Goal: Task Accomplishment & Management: Use online tool/utility

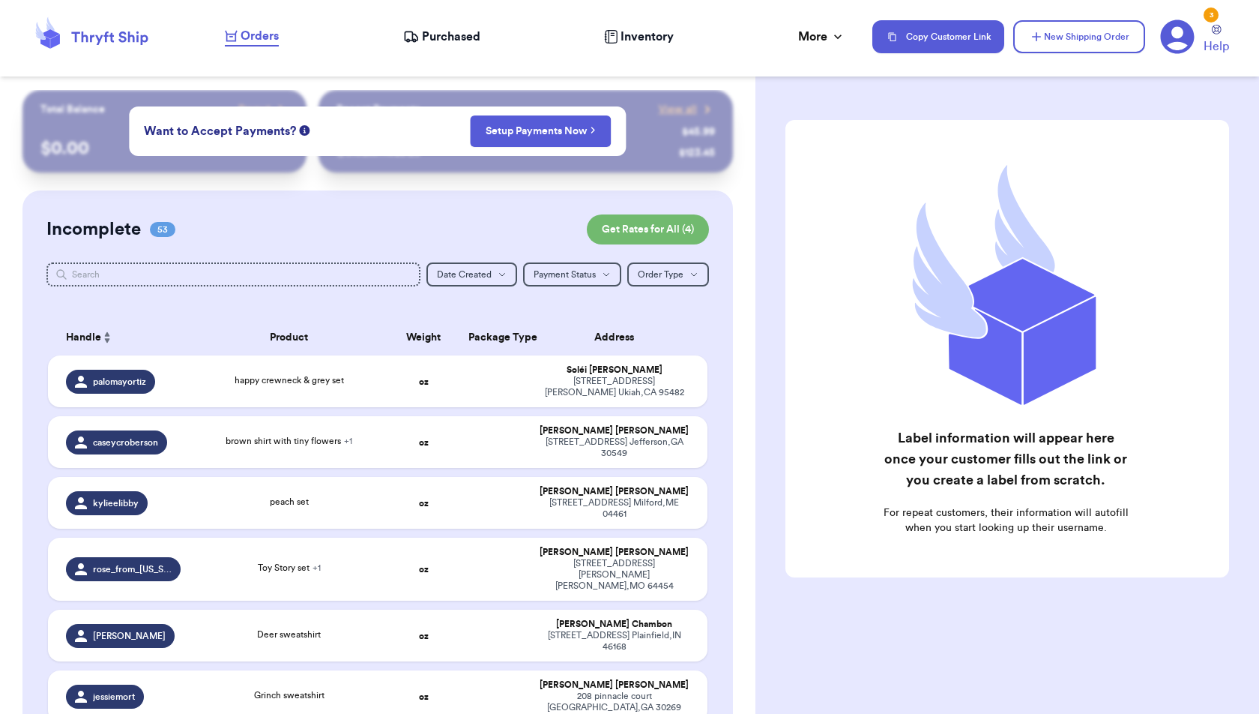
click at [205, 434] on div "brown shirt with tiny flowers + 1" at bounding box center [289, 442] width 181 height 16
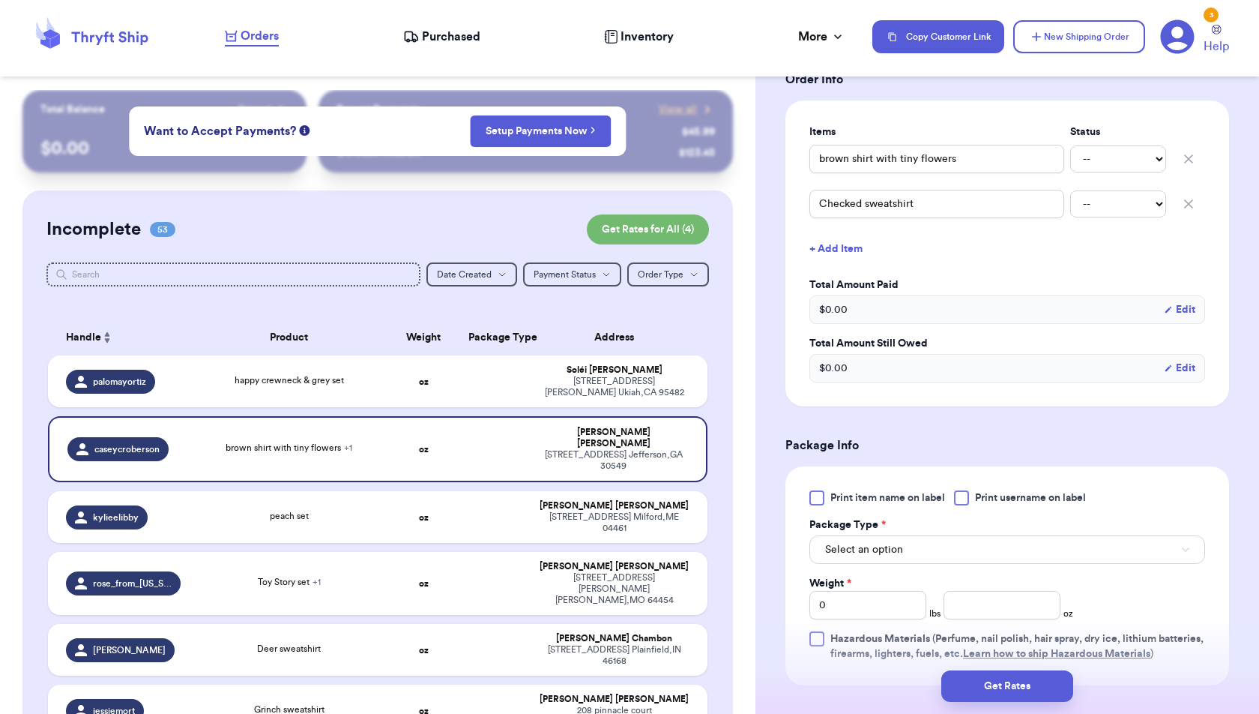
scroll to position [340, 0]
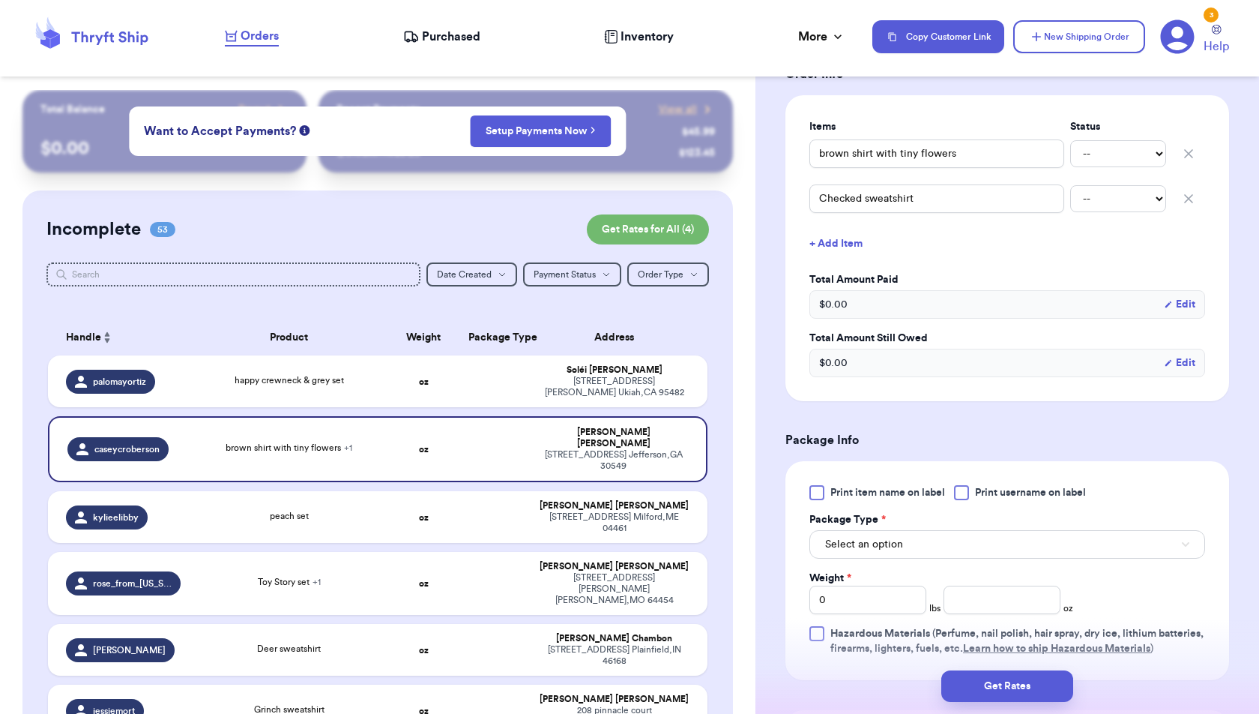
click at [923, 559] on div "Print item name on label Print username on label Package Type * Select an optio…" at bounding box center [1007, 570] width 396 height 171
click at [919, 544] on button "Select an option" at bounding box center [1007, 544] width 396 height 28
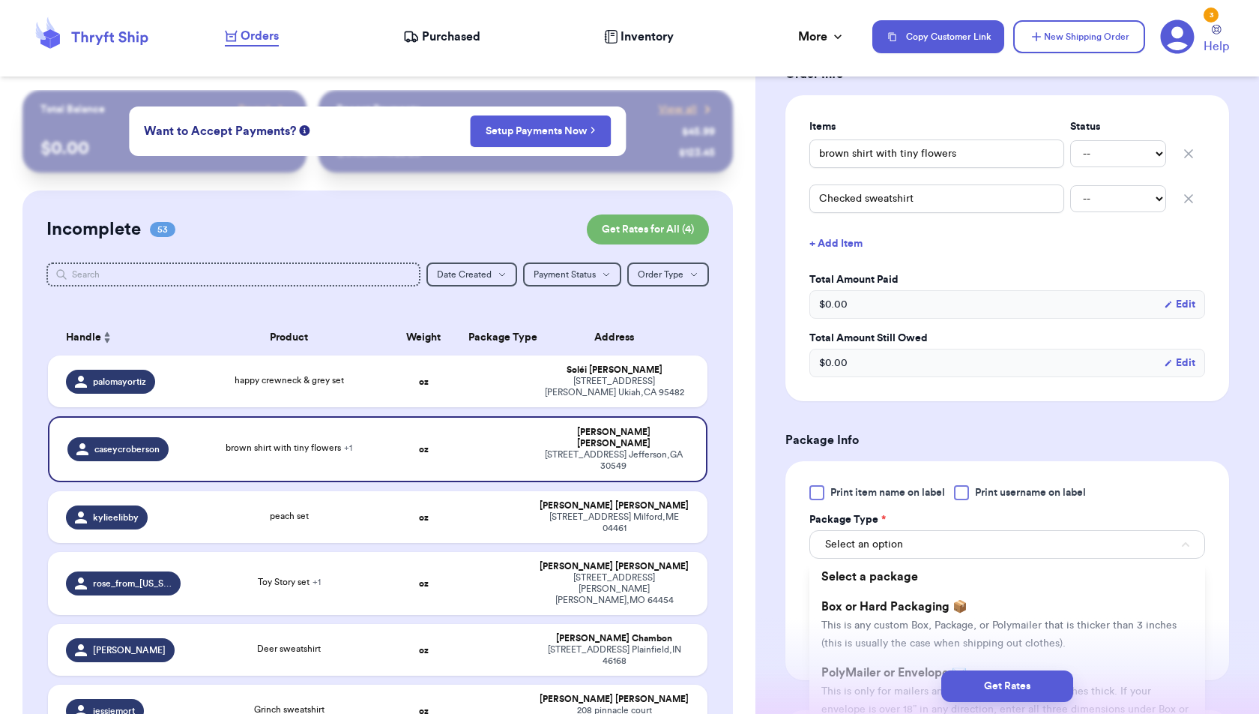
click at [899, 673] on div "Get Rates" at bounding box center [1008, 685] width 480 height 31
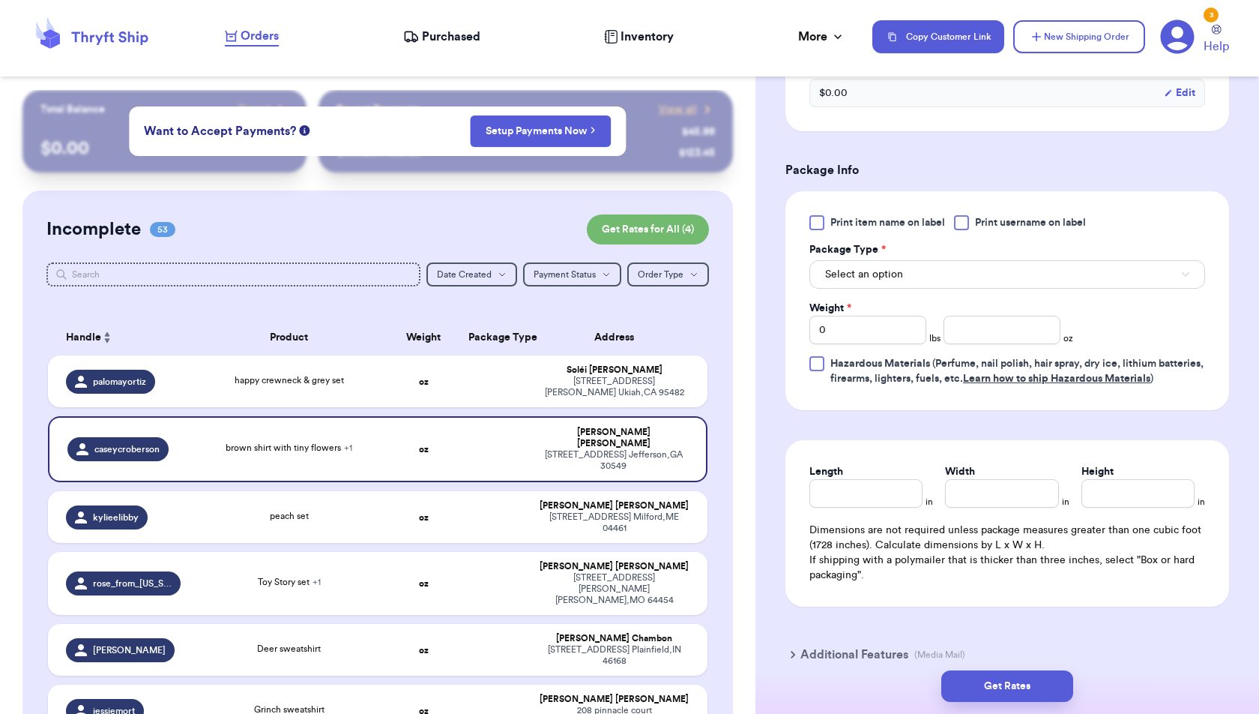
scroll to position [643, 0]
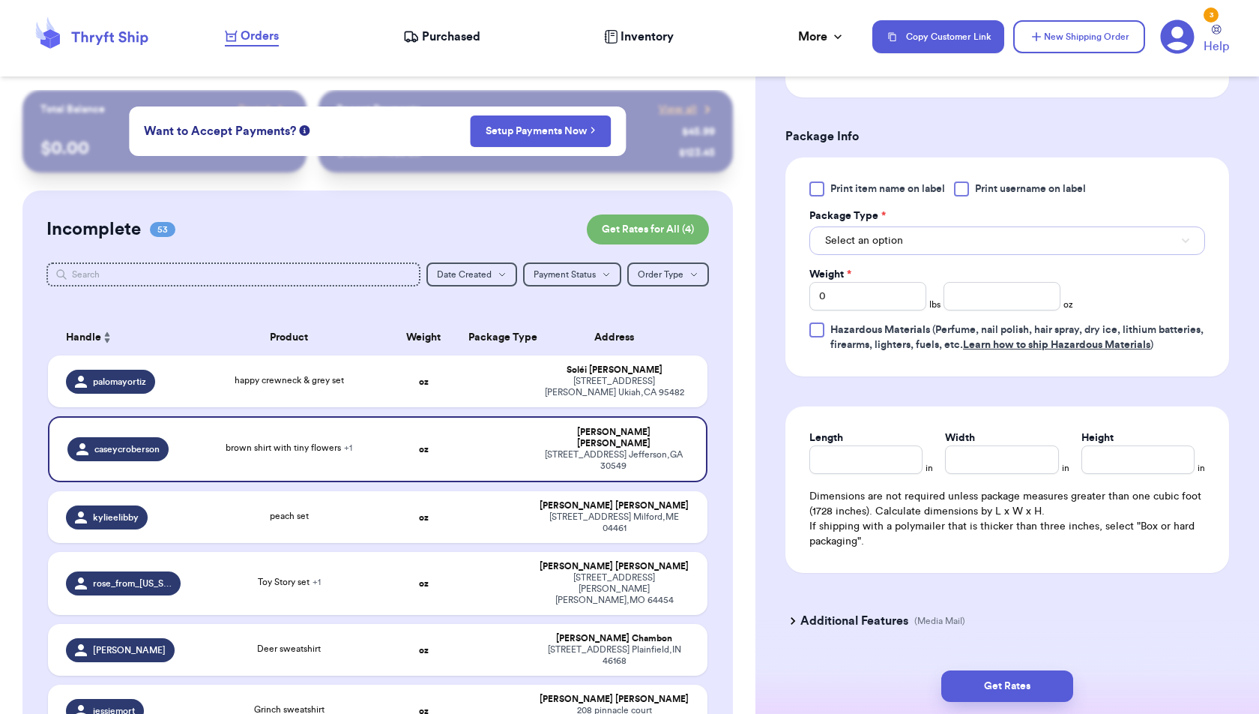
click at [909, 231] on button "Select an option" at bounding box center [1007, 240] width 396 height 28
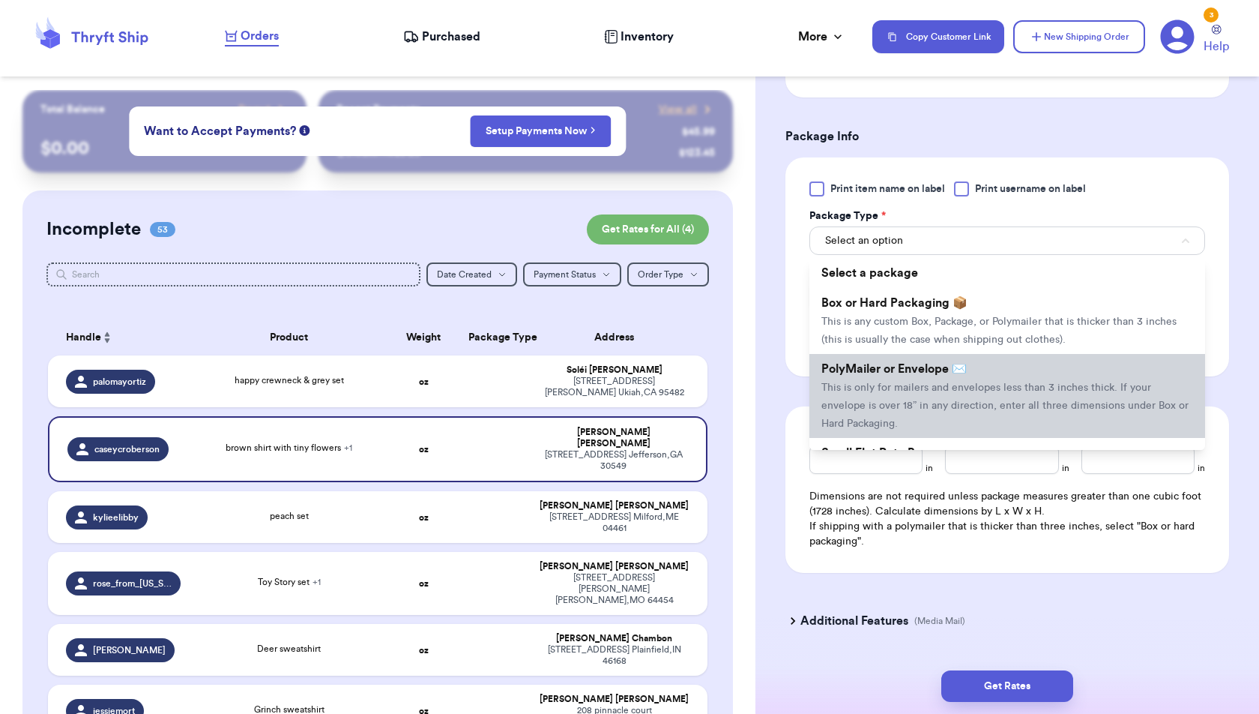
click at [902, 383] on span "This is only for mailers and envelopes less than 3 inches thick. If your envelo…" at bounding box center [1004, 405] width 367 height 46
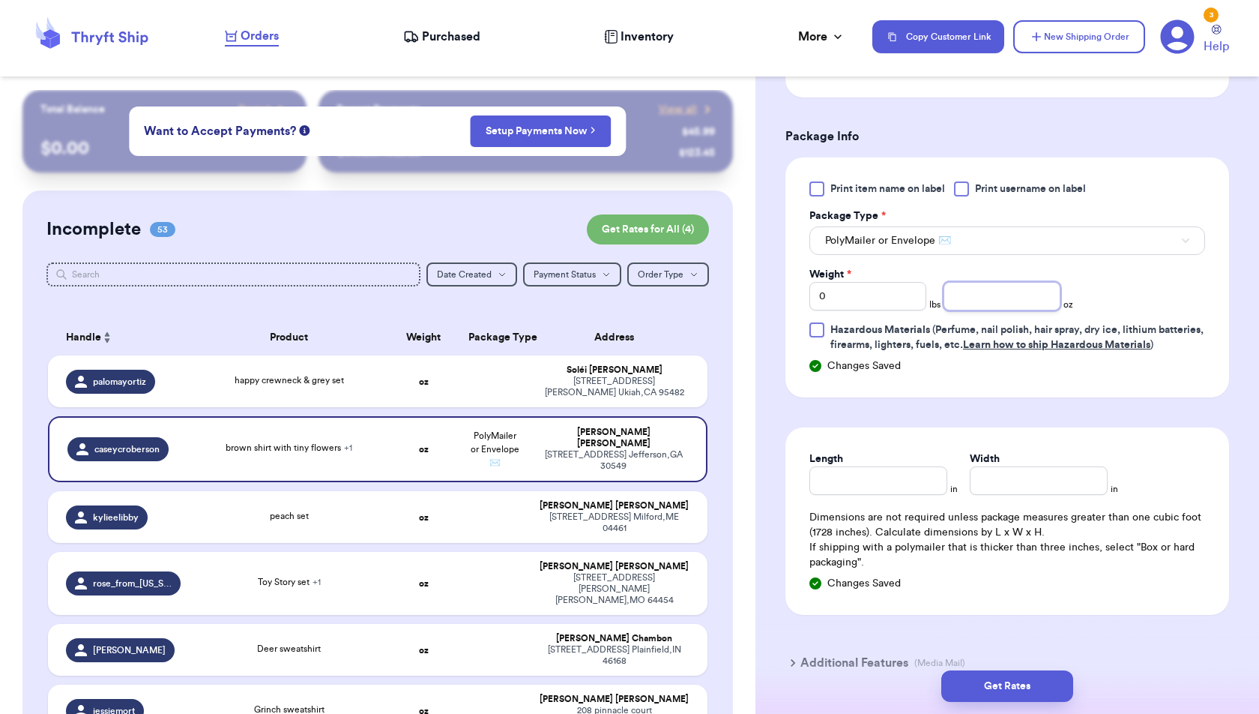
click at [980, 295] on input "number" at bounding box center [1002, 296] width 117 height 28
type input "14.3"
click at [1030, 685] on button "Get Rates" at bounding box center [1007, 685] width 132 height 31
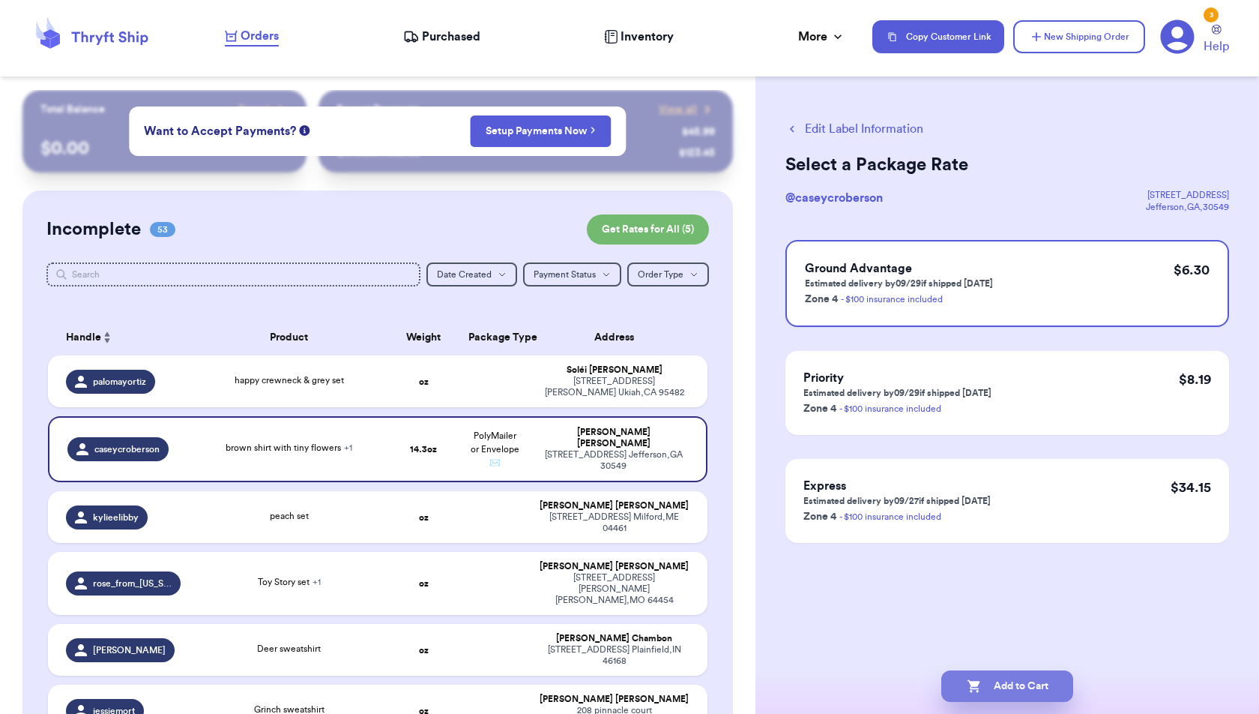
click at [1043, 687] on button "Add to Cart" at bounding box center [1007, 685] width 132 height 31
checkbox input "true"
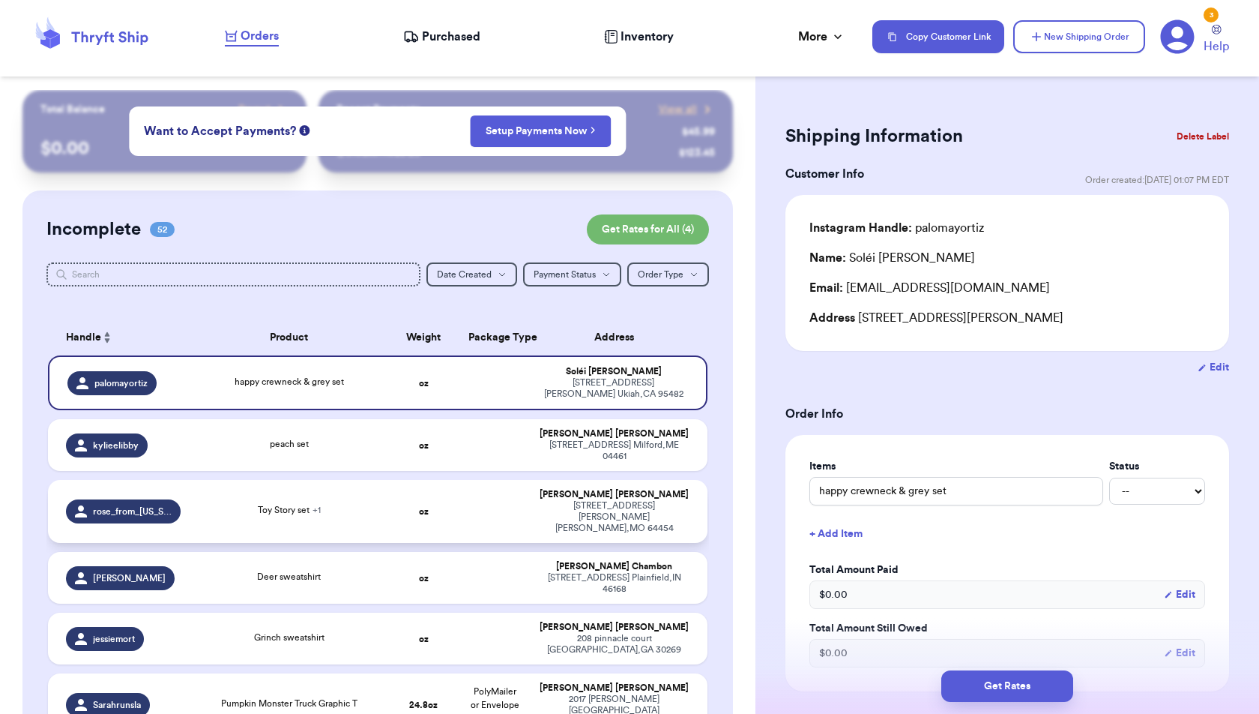
click at [487, 481] on td at bounding box center [494, 511] width 71 height 63
type input "Toy Story set"
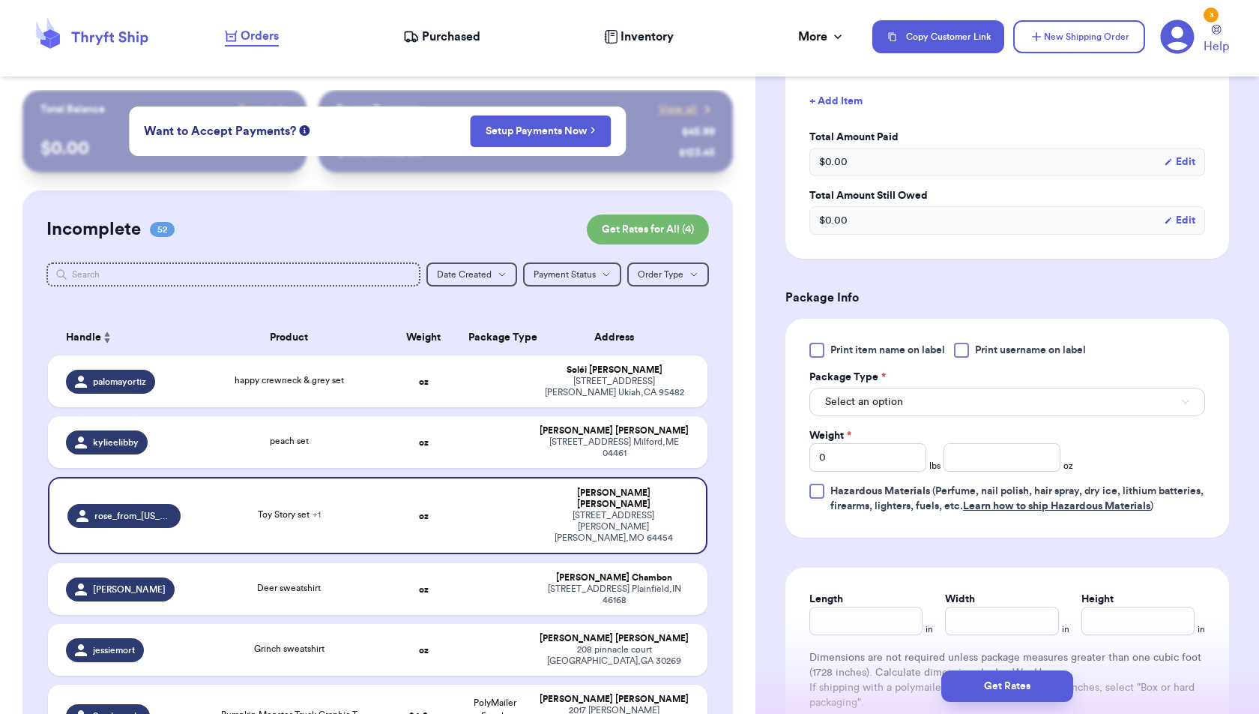
scroll to position [519, 0]
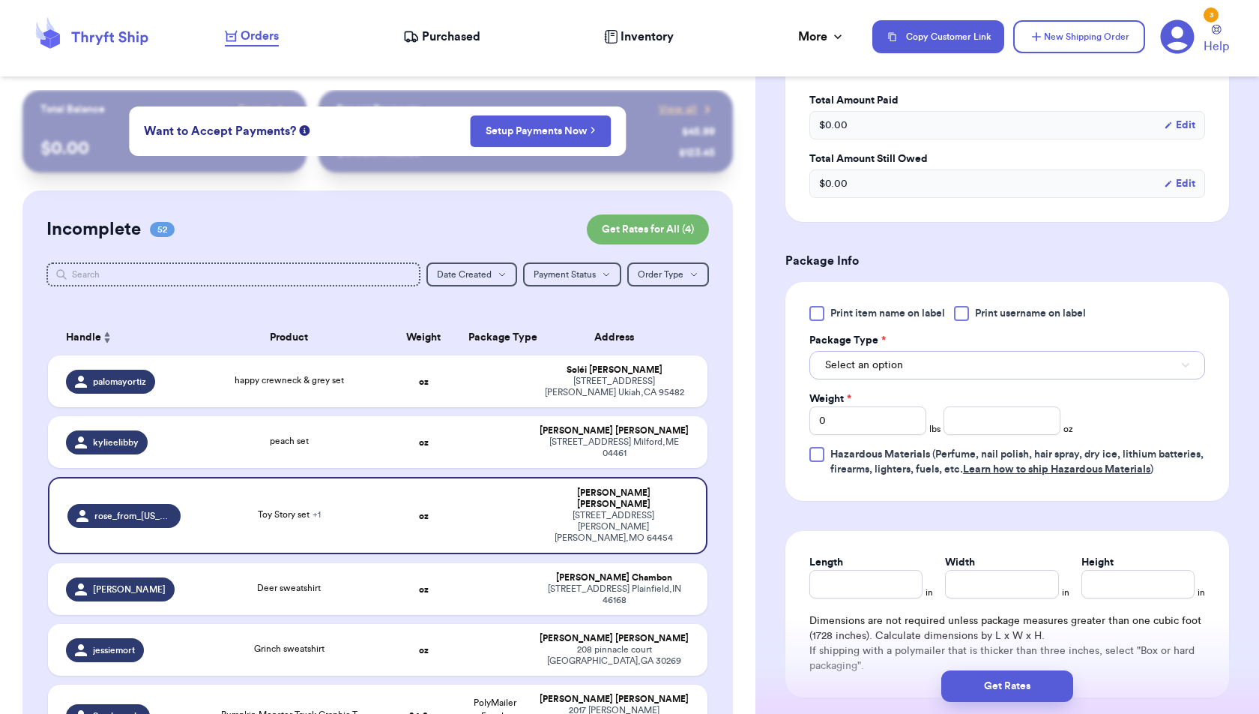
click at [929, 365] on button "Select an option" at bounding box center [1007, 365] width 396 height 28
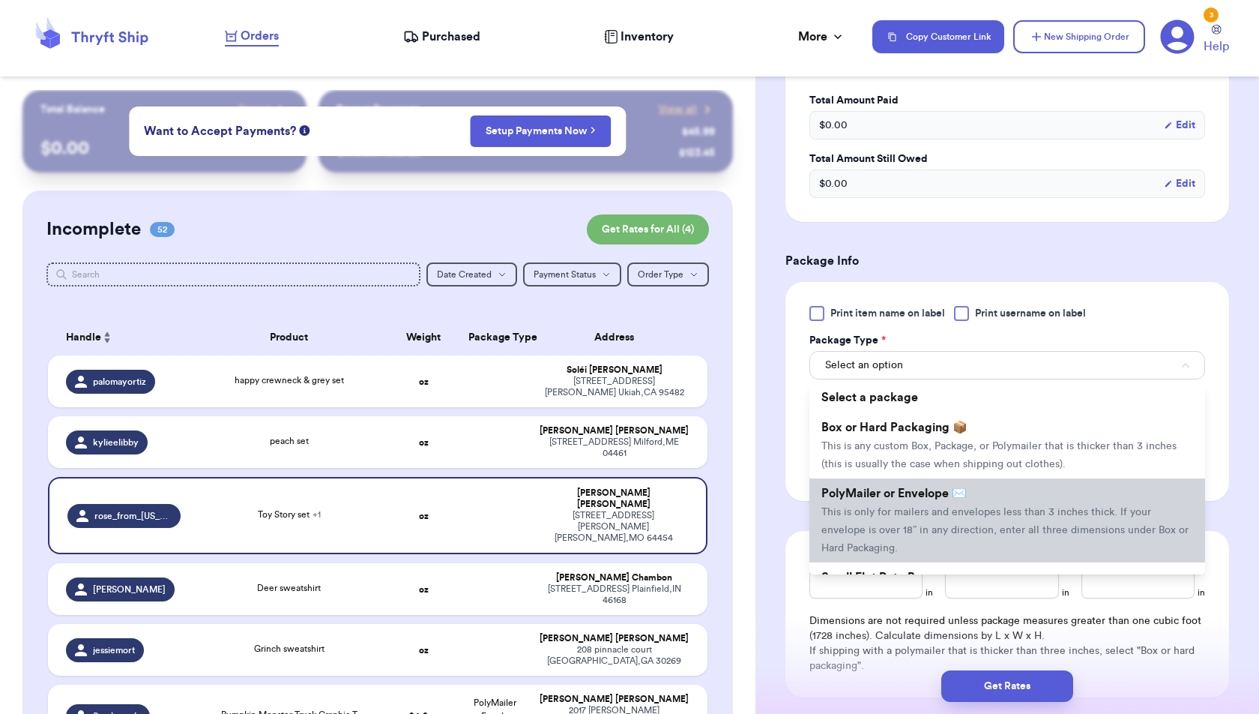
click at [921, 488] on span "PolyMailer or Envelope ✉️" at bounding box center [893, 493] width 145 height 12
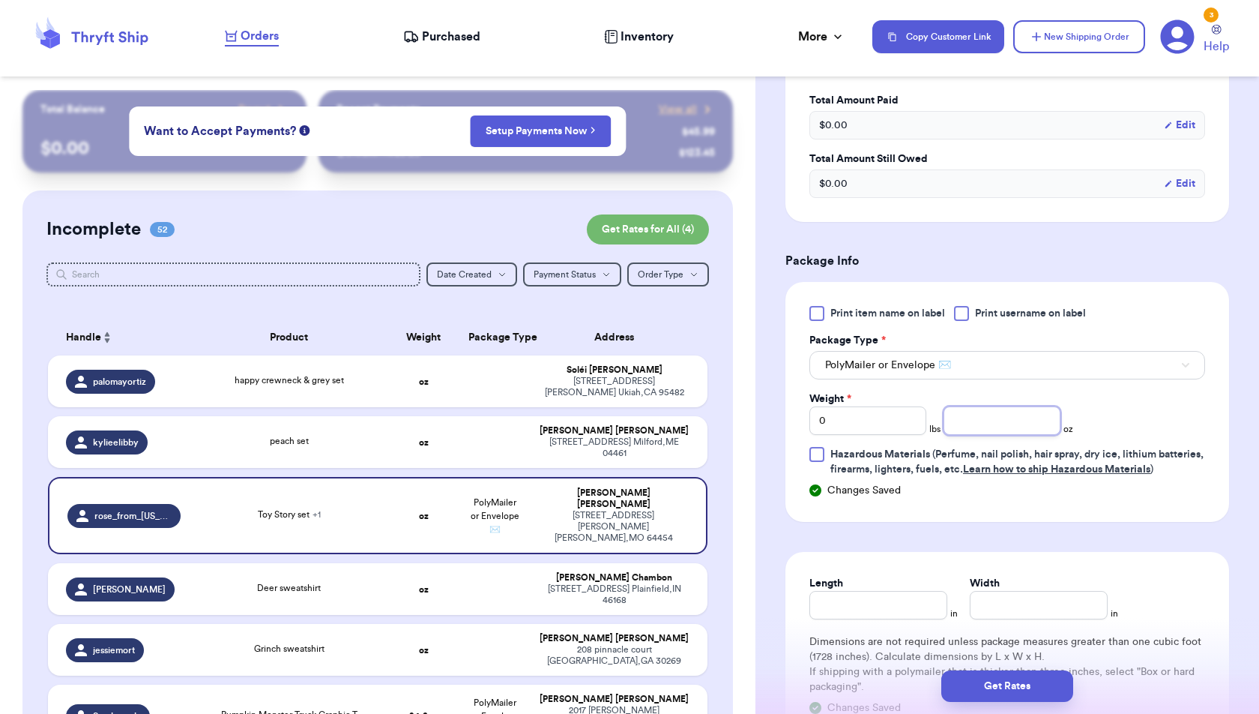
click at [965, 426] on input "number" at bounding box center [1002, 420] width 117 height 28
type input "14.6"
click at [1024, 689] on button "Get Rates" at bounding box center [1007, 685] width 132 height 31
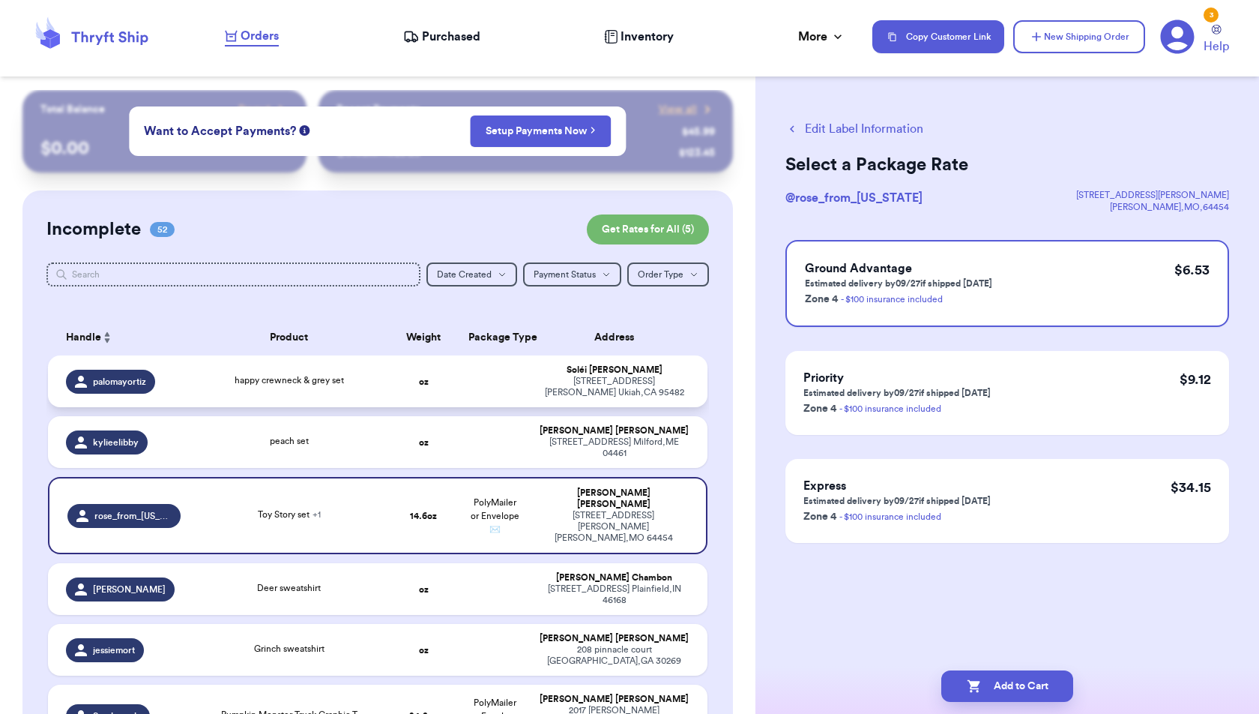
click at [310, 384] on td "happy crewneck & grey set" at bounding box center [289, 381] width 199 height 52
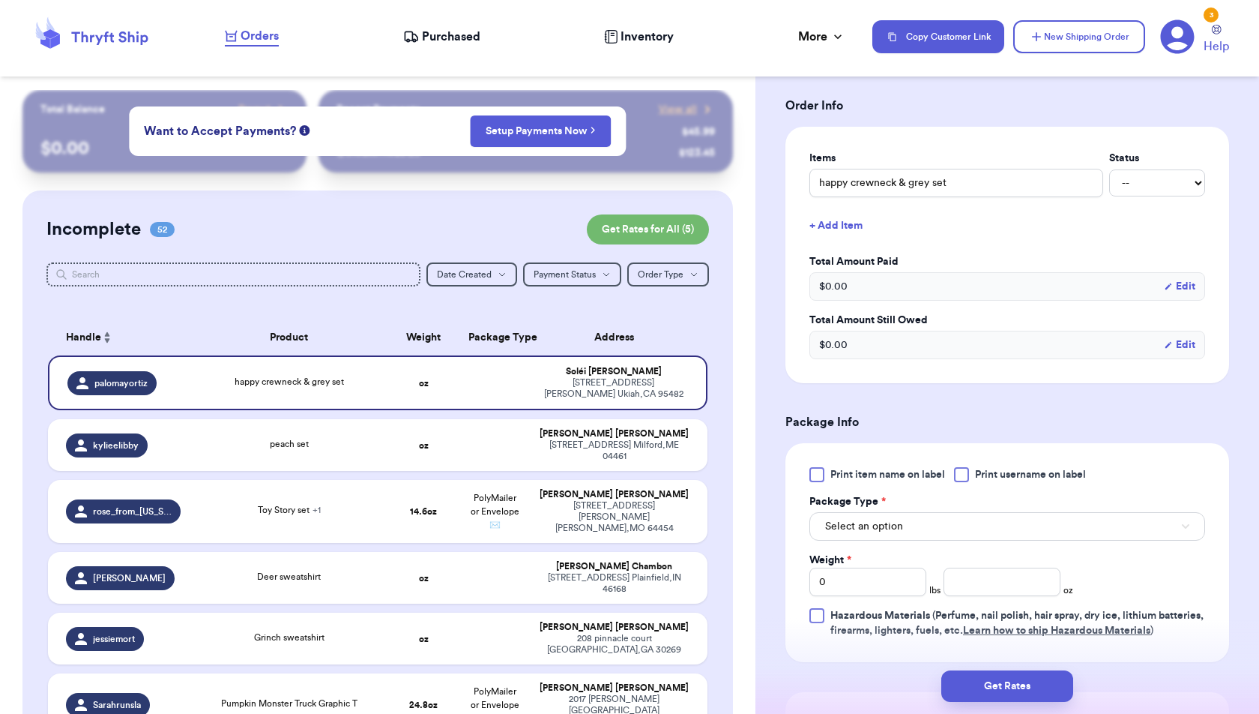
scroll to position [310, 0]
click at [991, 519] on button "Select an option" at bounding box center [1007, 524] width 396 height 28
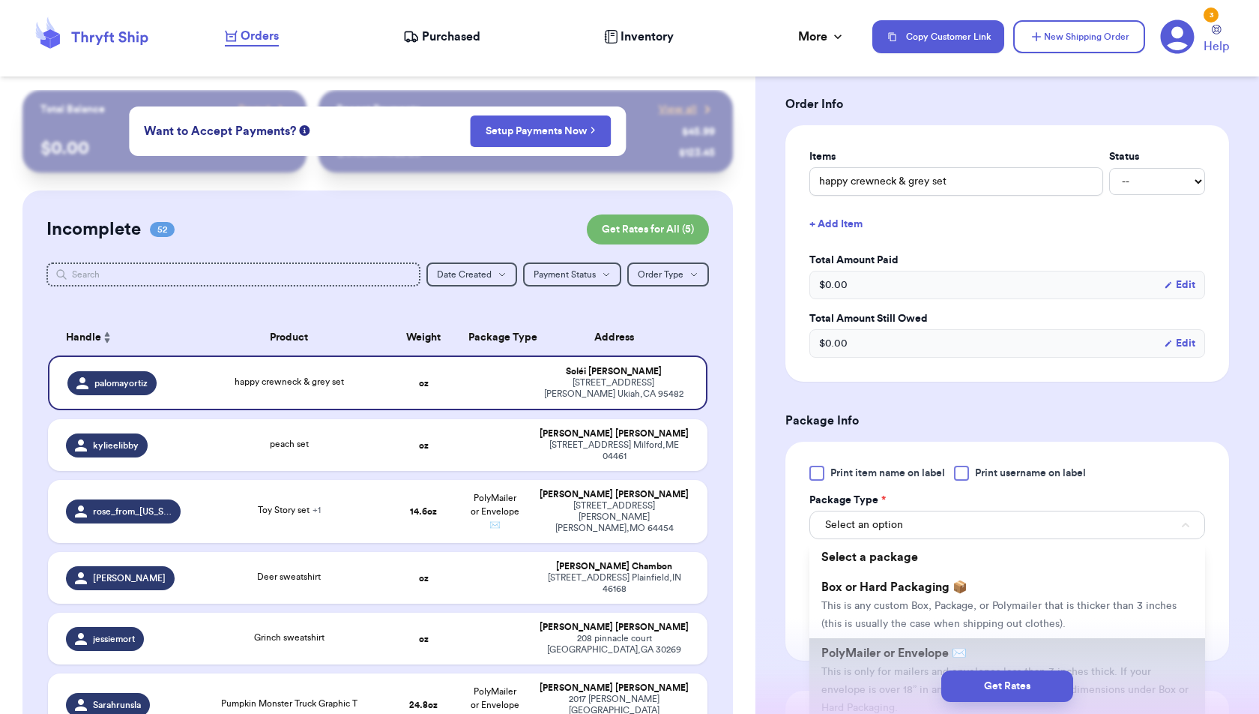
click at [985, 657] on li "PolyMailer or Envelope ✉️ This is only for mailers and envelopes less than 3 in…" at bounding box center [1007, 680] width 396 height 84
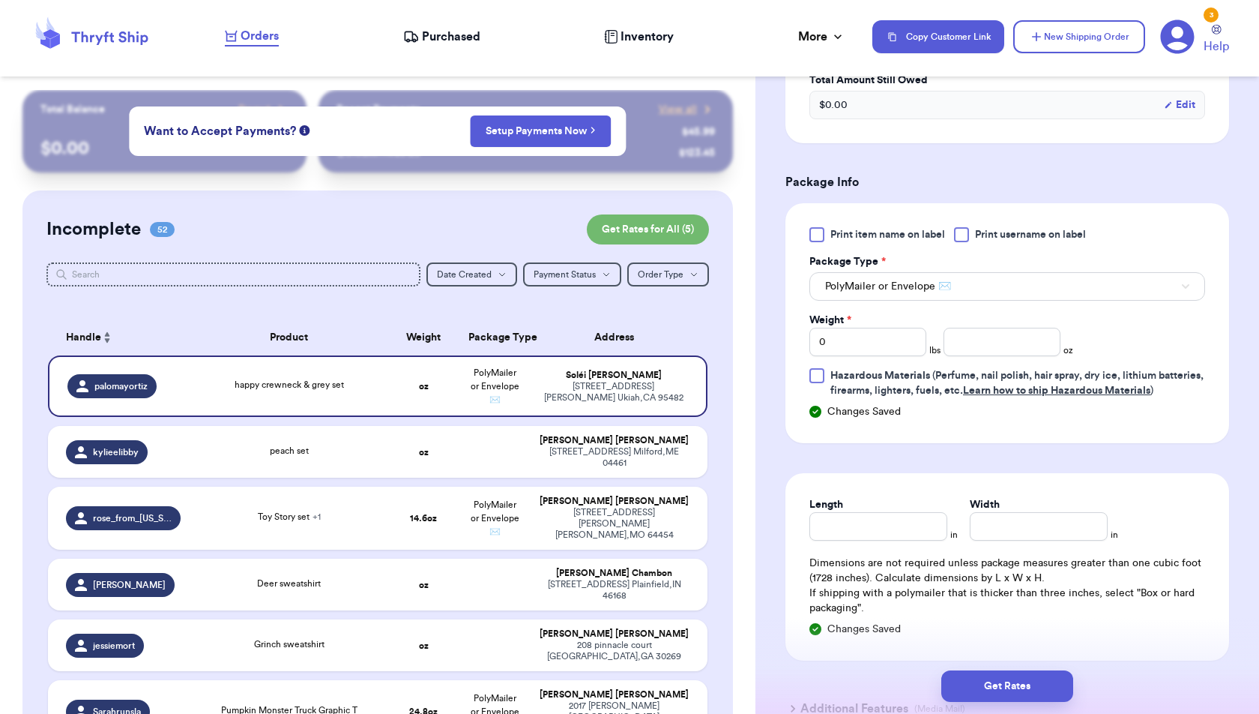
scroll to position [567, 0]
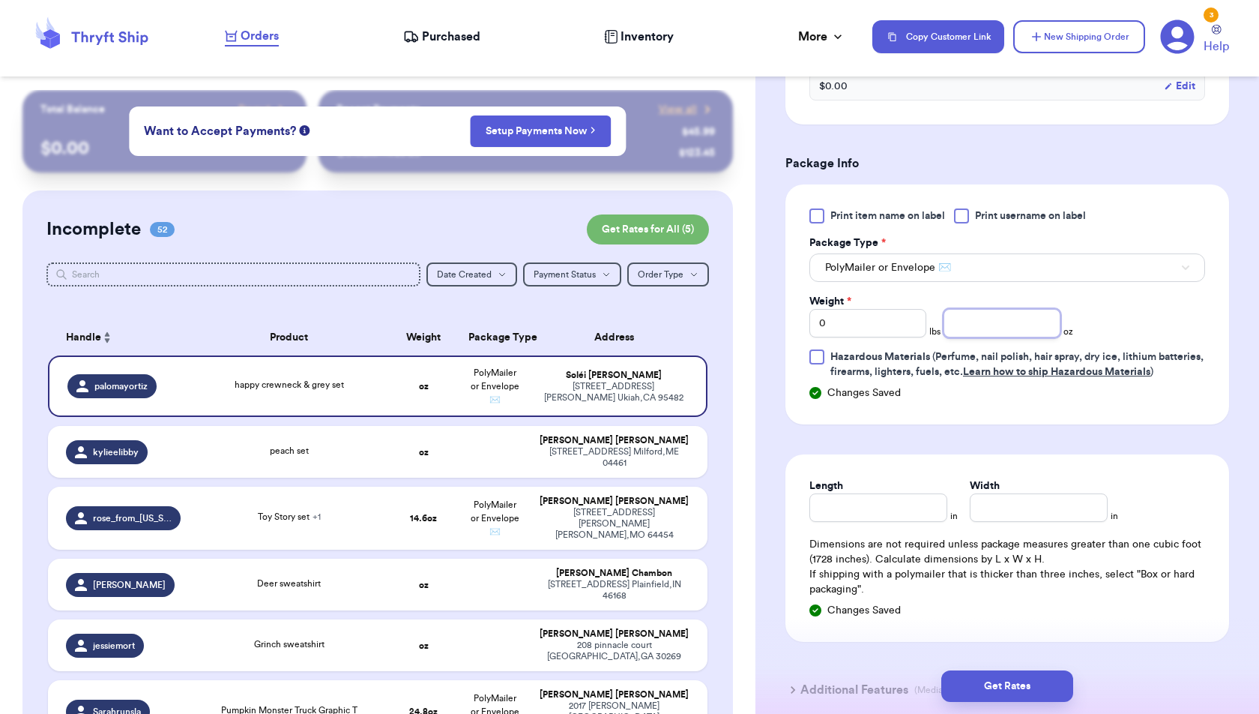
click at [975, 326] on input "number" at bounding box center [1002, 323] width 117 height 28
type input "13.8"
click at [1026, 686] on button "Get Rates" at bounding box center [1007, 685] width 132 height 31
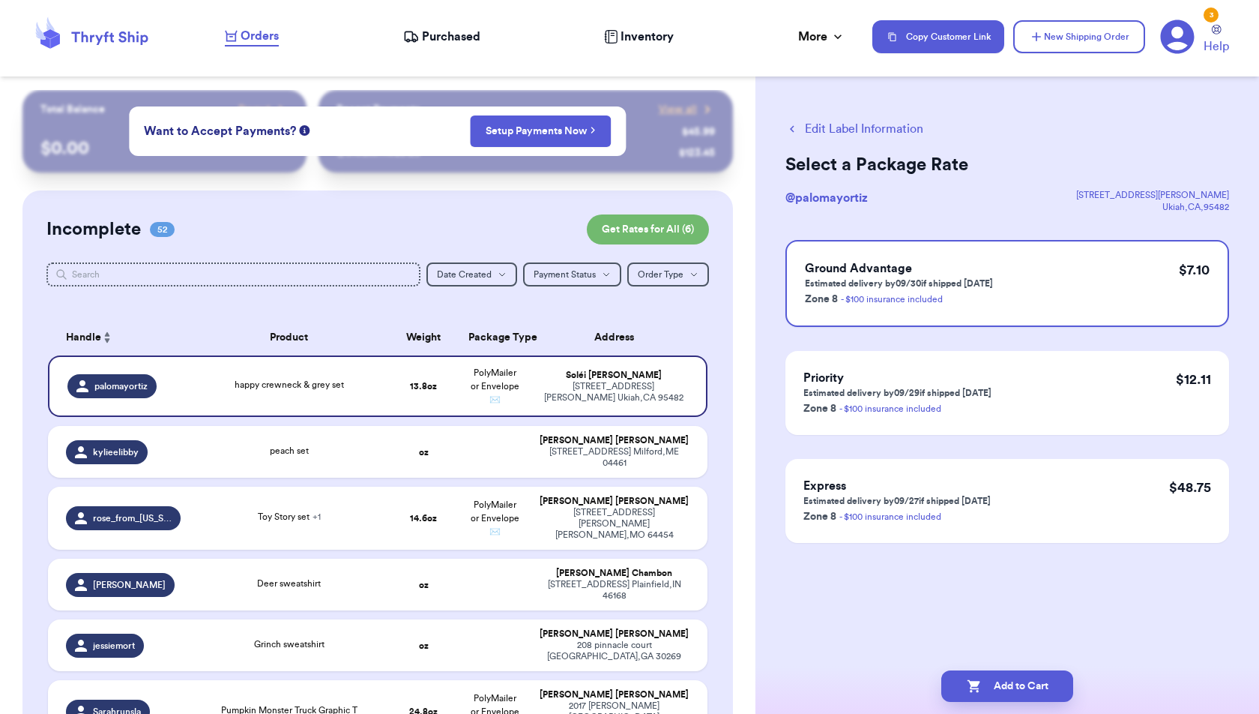
click at [1097, 644] on div "Edit Label Information Select a Package Rate @ palomayortiz [STREET_ADDRESS][PE…" at bounding box center [1008, 369] width 504 height 558
click at [1051, 680] on button "Add to Cart" at bounding box center [1007, 685] width 132 height 31
checkbox input "true"
